Goal: Task Accomplishment & Management: Use online tool/utility

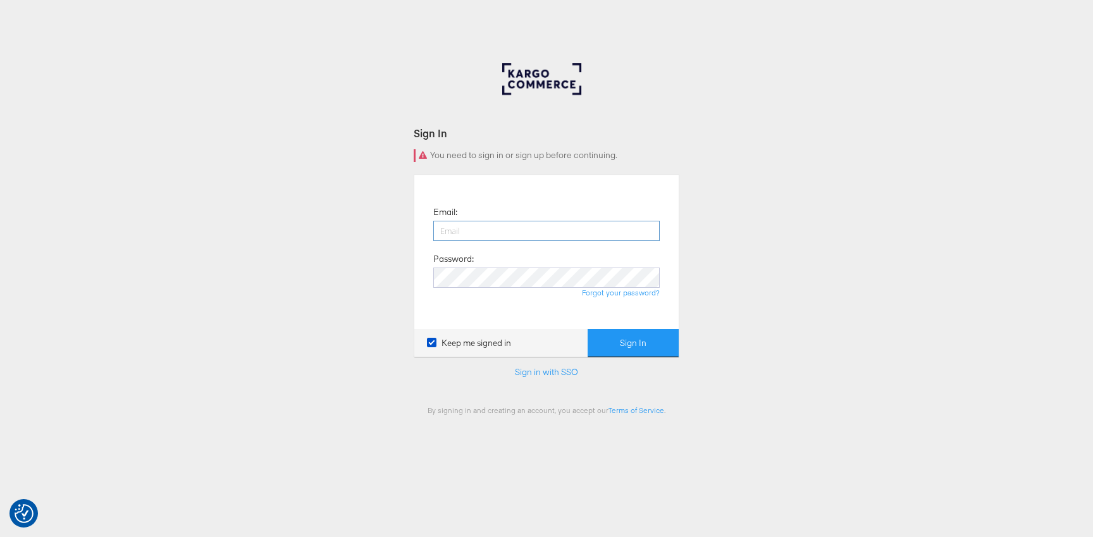
click at [482, 240] on input "email" at bounding box center [546, 231] width 227 height 20
type input "robert.ryan@kargo.com"
click at [632, 338] on button "Sign In" at bounding box center [633, 343] width 91 height 28
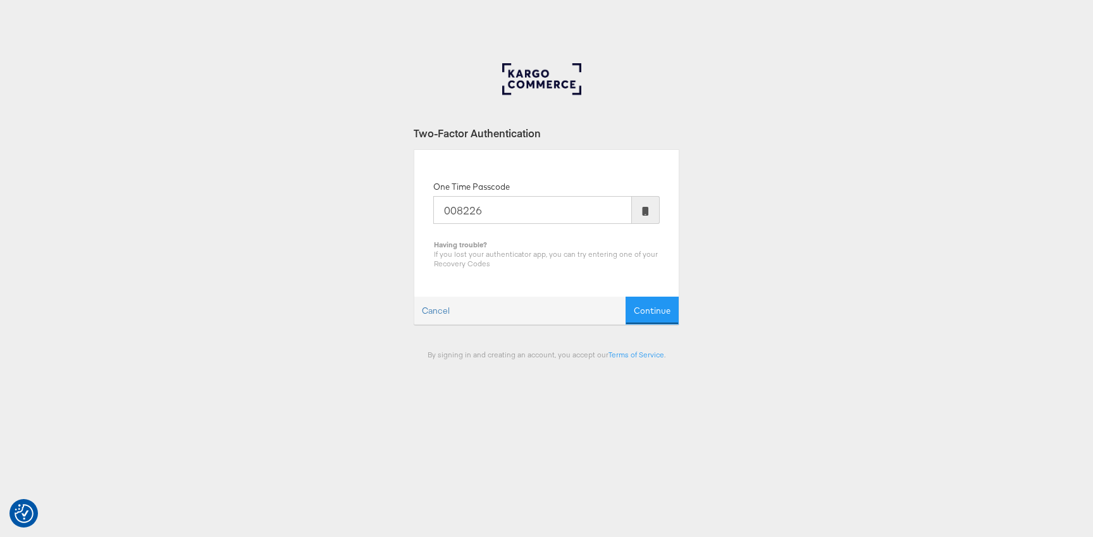
type input "008226"
click at [662, 325] on form "Two-Factor Authentication One Time Passcode 008226 Having trouble? If you lost …" at bounding box center [547, 242] width 266 height 233
click at [665, 314] on button "Continue" at bounding box center [652, 311] width 53 height 28
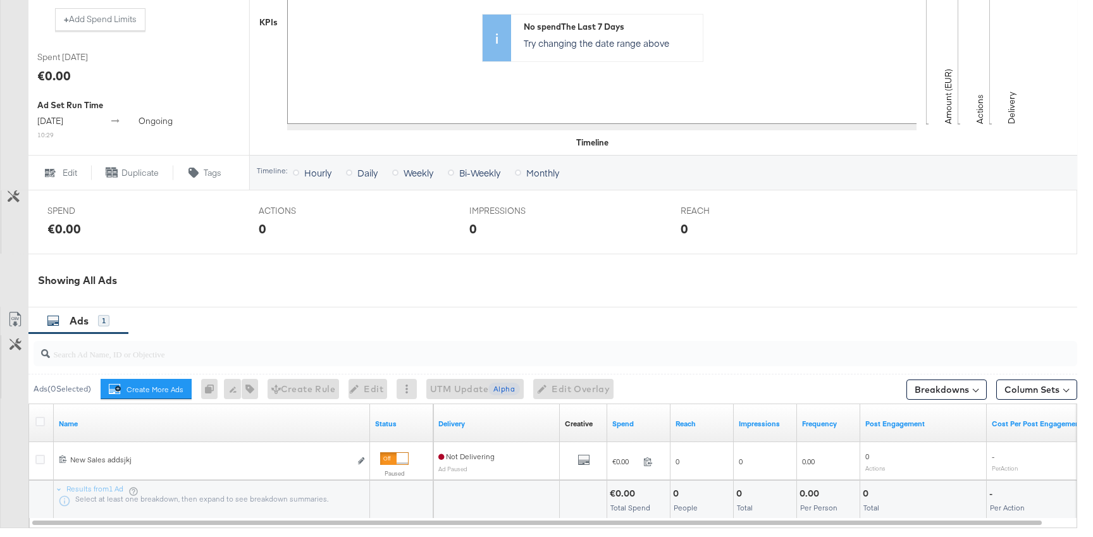
scroll to position [507, 0]
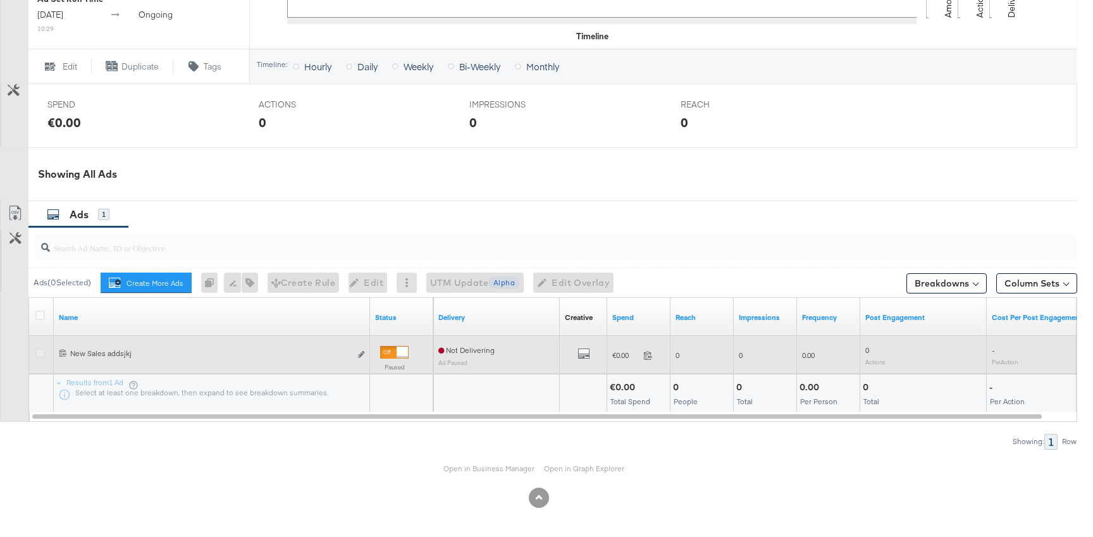
click at [39, 354] on icon at bounding box center [39, 353] width 9 height 9
click at [0, 0] on input "checkbox" at bounding box center [0, 0] width 0 height 0
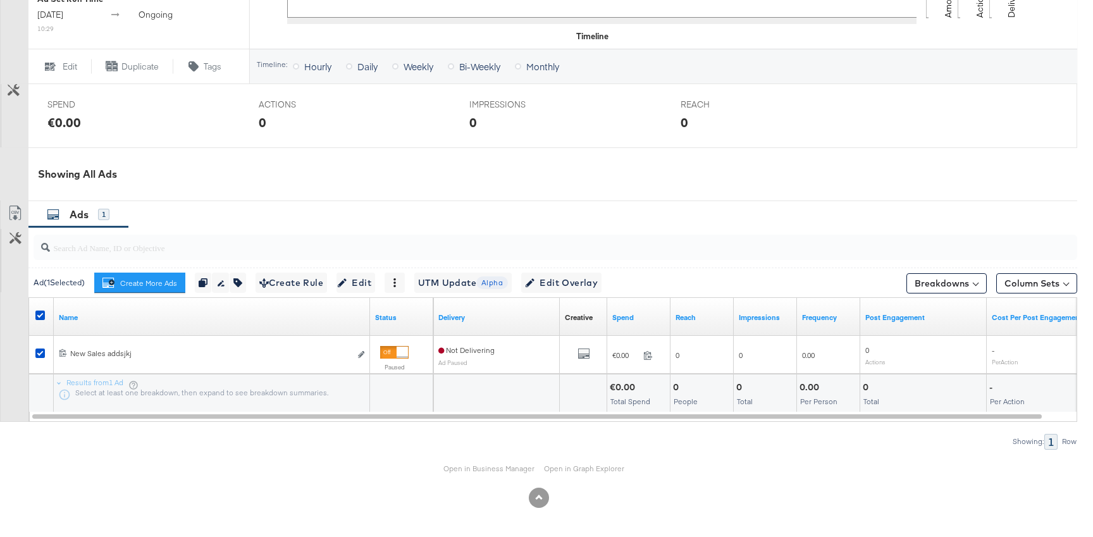
click at [571, 269] on div "Ad ( 1 Selected) Create More Ads Create more ads for this ad set Duplicate 1 ad…" at bounding box center [552, 283] width 1049 height 30
click at [571, 277] on span "Edit Overlay Edit overlays for 1 ad" at bounding box center [561, 283] width 73 height 16
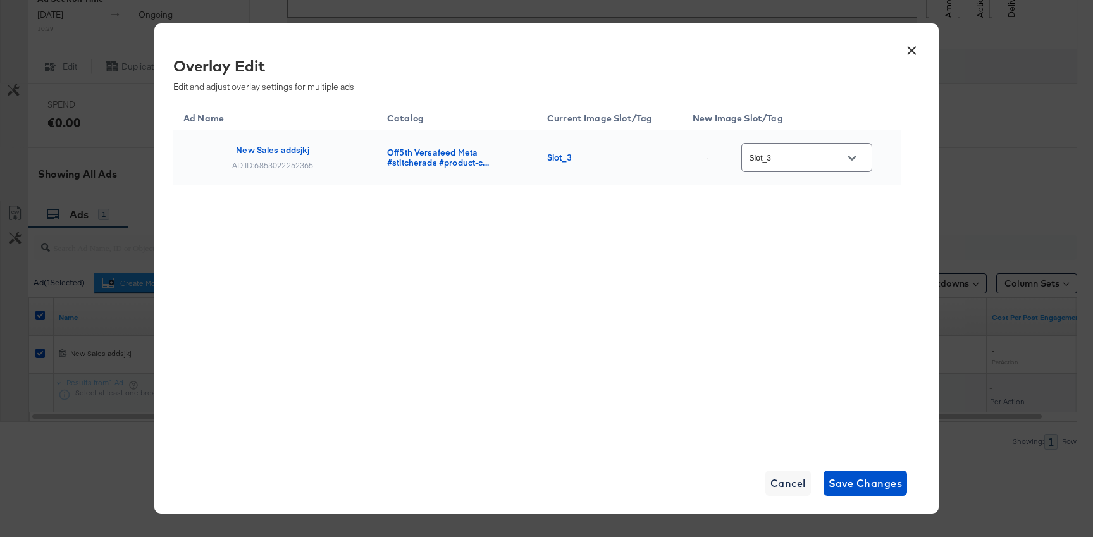
click at [821, 153] on input "Slot_3" at bounding box center [797, 158] width 100 height 15
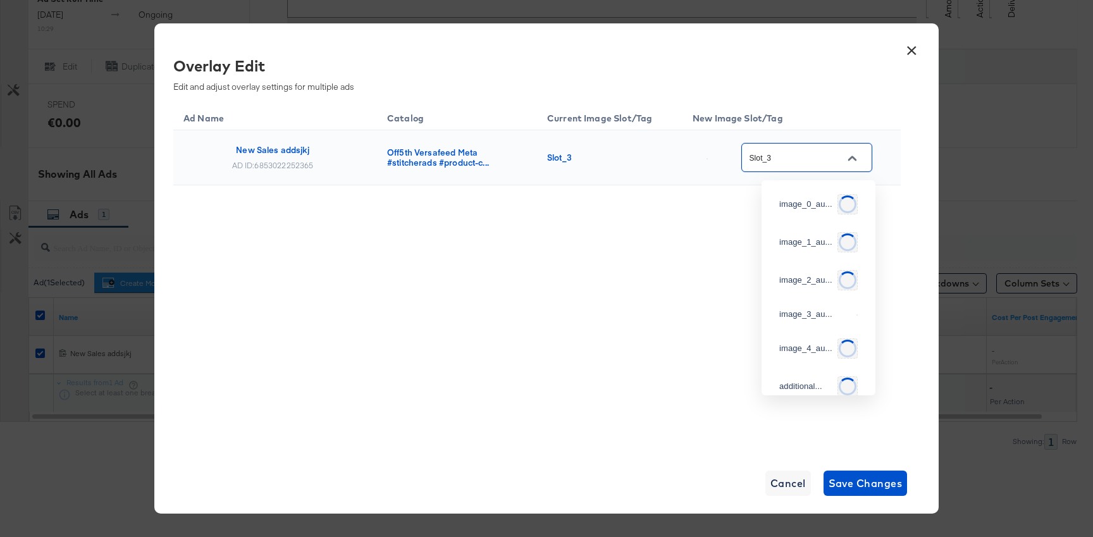
scroll to position [210, 0]
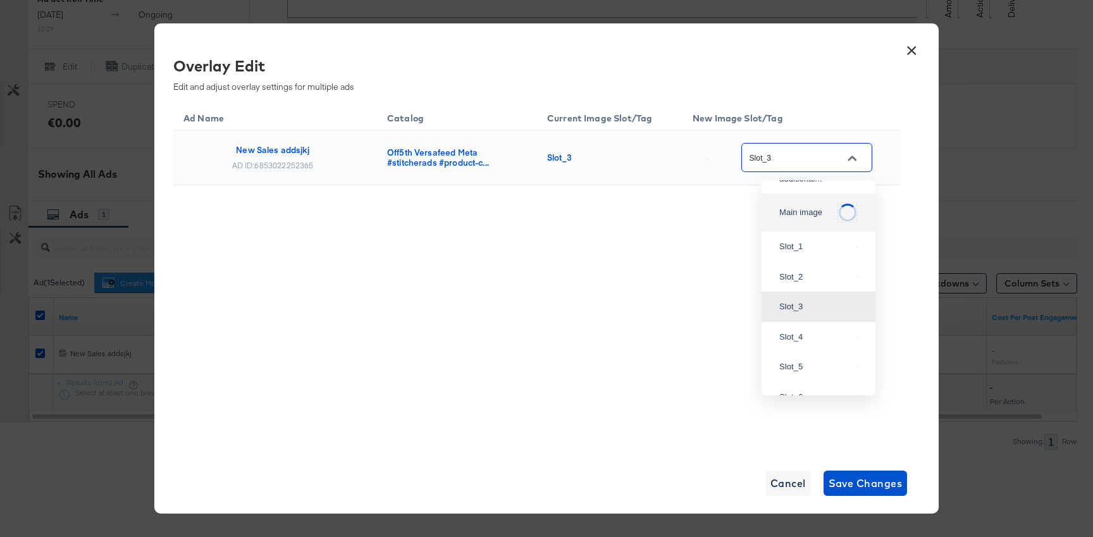
click at [783, 232] on li "Main image" at bounding box center [819, 213] width 114 height 38
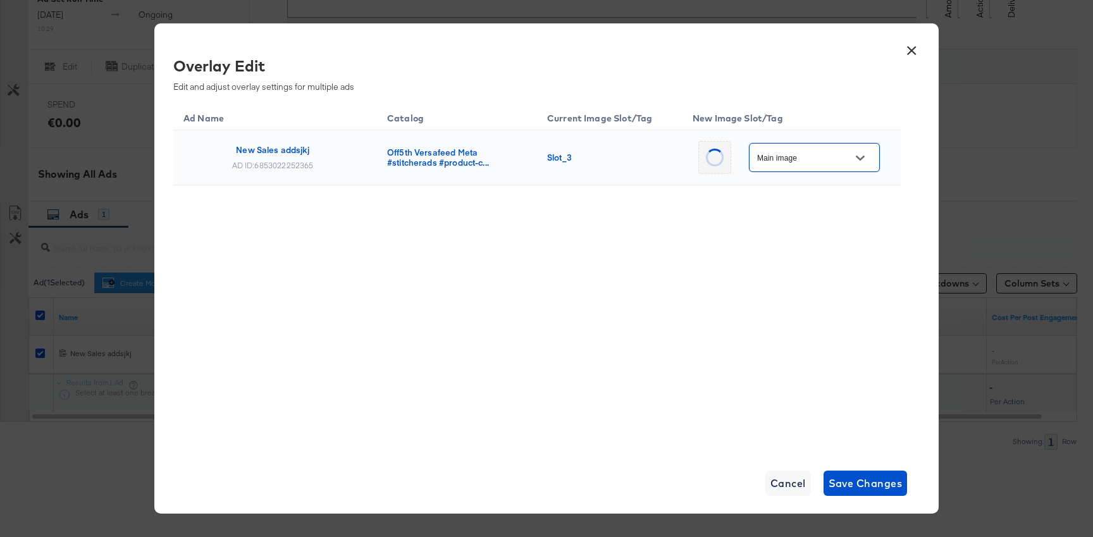
click at [829, 153] on input "Main image" at bounding box center [805, 158] width 100 height 15
click at [805, 302] on div "Slot_17" at bounding box center [806, 295] width 53 height 13
click at [805, 153] on input "Slot_17" at bounding box center [805, 158] width 100 height 15
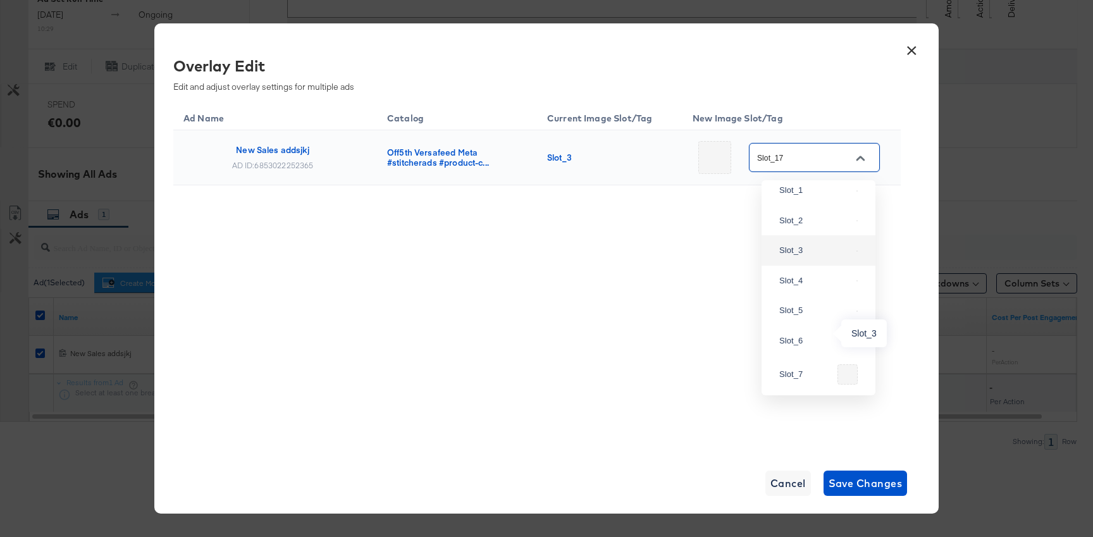
click at [808, 257] on div "Slot_3" at bounding box center [816, 250] width 72 height 13
click at [830, 158] on input "Slot_3" at bounding box center [797, 158] width 100 height 15
click at [807, 290] on div "Slot_4" at bounding box center [819, 278] width 94 height 23
type input "Slot_4"
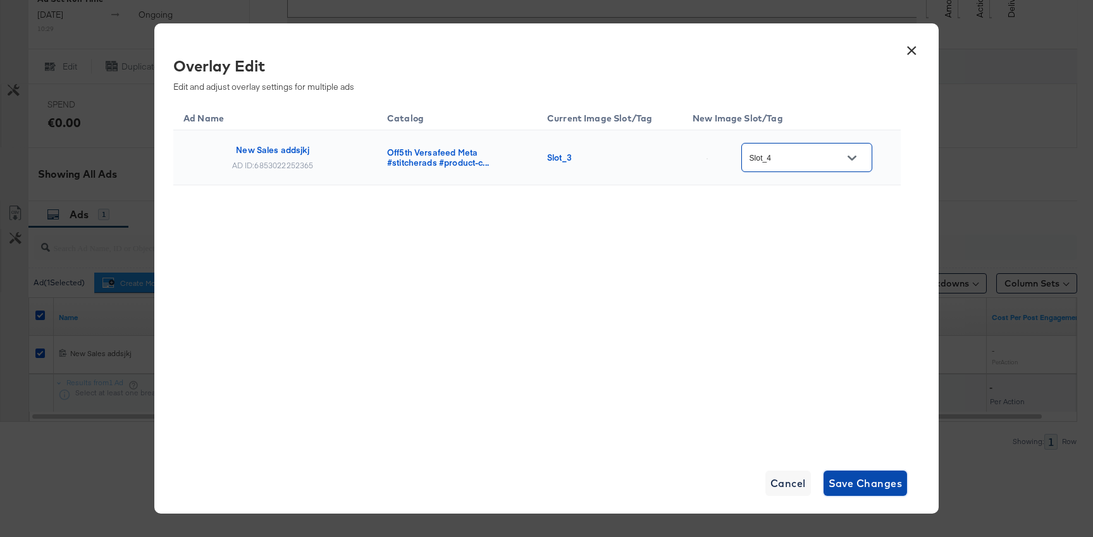
click at [866, 473] on button "Save Changes" at bounding box center [866, 483] width 84 height 25
